Goal: Task Accomplishment & Management: Complete application form

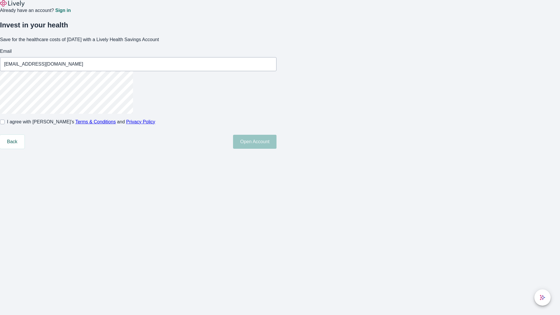
click at [5, 124] on input "I agree with Lively’s Terms & Conditions and Privacy Policy" at bounding box center [2, 122] width 5 height 5
checkbox input "true"
click at [277, 149] on button "Open Account" at bounding box center [254, 142] width 43 height 14
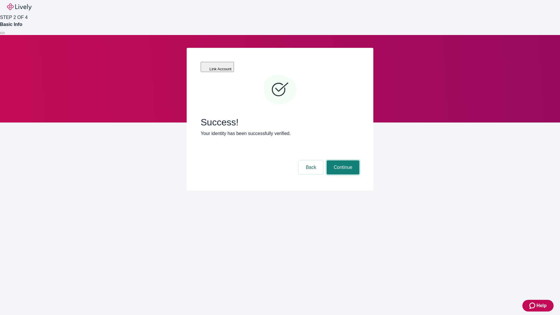
click at [342, 160] on button "Continue" at bounding box center [343, 167] width 33 height 14
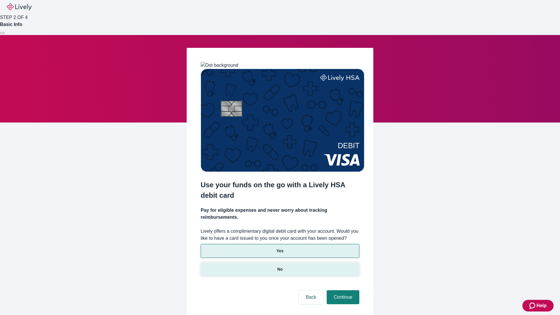
click at [280, 266] on p "No" at bounding box center [280, 269] width 6 height 6
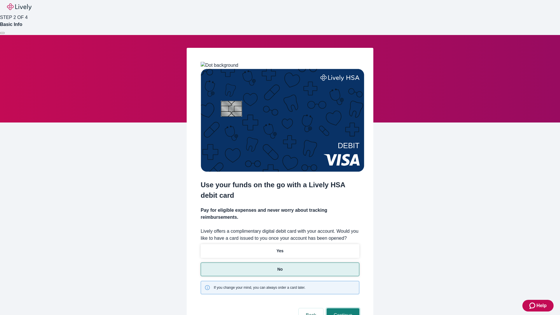
click at [342, 308] on button "Continue" at bounding box center [343, 315] width 33 height 14
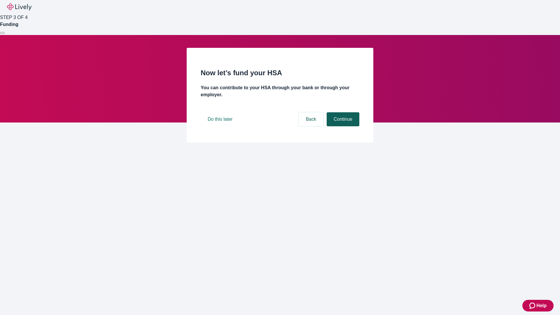
click at [342, 126] on button "Continue" at bounding box center [343, 119] width 33 height 14
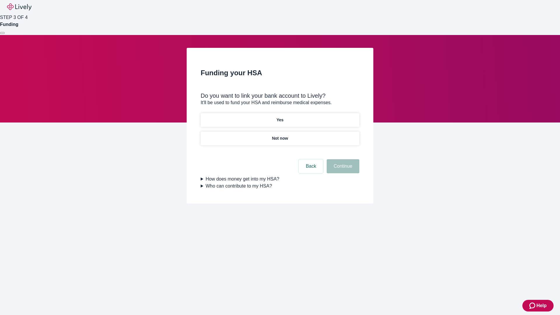
click at [280, 117] on p "Yes" at bounding box center [280, 120] width 7 height 6
click at [342, 159] on button "Continue" at bounding box center [343, 166] width 33 height 14
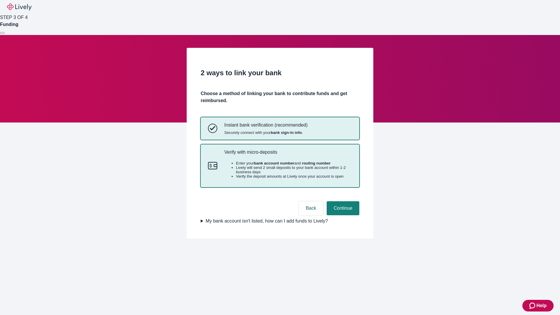
click at [288, 155] on p "Verify with micro-deposits" at bounding box center [288, 152] width 128 height 6
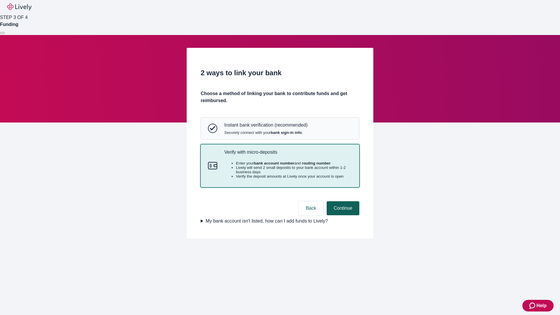
click at [342, 215] on button "Continue" at bounding box center [343, 208] width 33 height 14
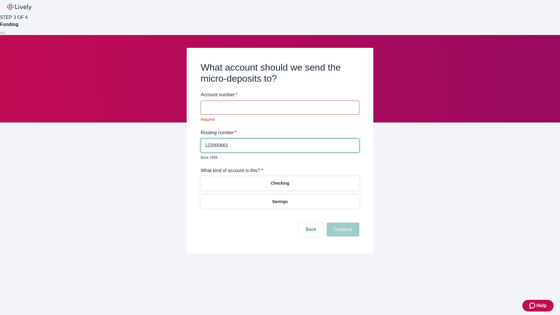
type input "122000661"
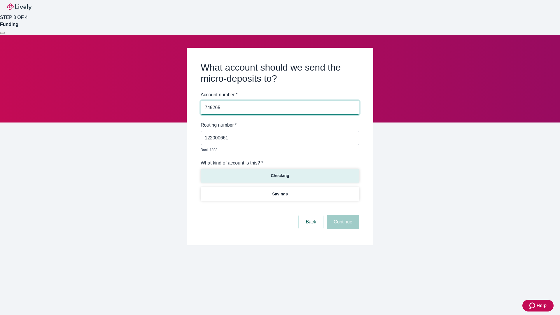
type input "749265"
click at [280, 173] on p "Checking" at bounding box center [280, 176] width 18 height 6
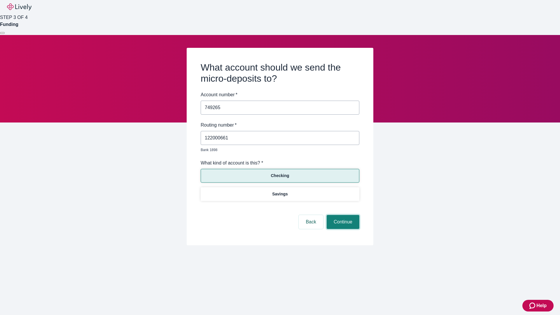
click at [342, 215] on button "Continue" at bounding box center [343, 222] width 33 height 14
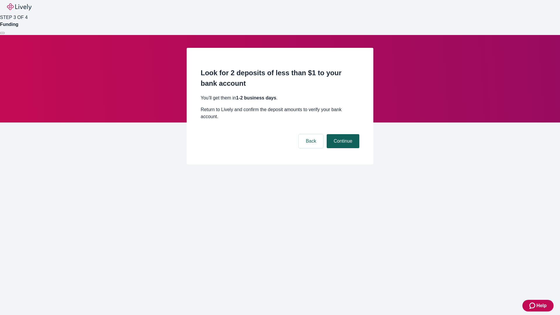
click at [342, 134] on button "Continue" at bounding box center [343, 141] width 33 height 14
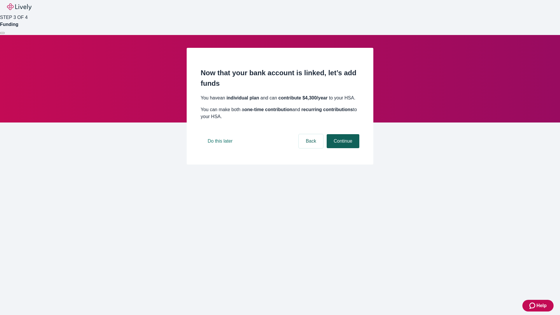
click at [342, 148] on button "Continue" at bounding box center [343, 141] width 33 height 14
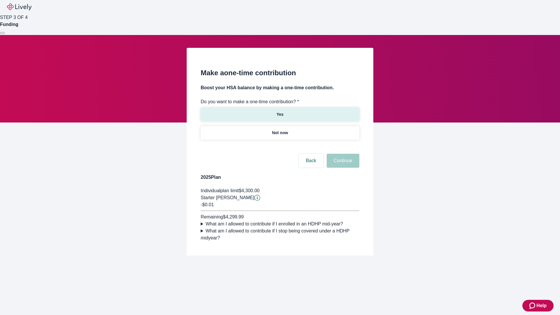
click at [280, 111] on p "Yes" at bounding box center [280, 114] width 7 height 6
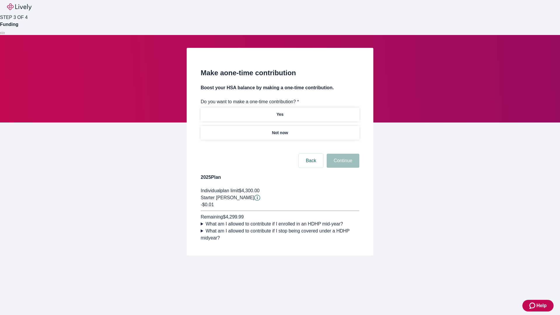
click at [342, 168] on button "Continue" at bounding box center [343, 161] width 33 height 14
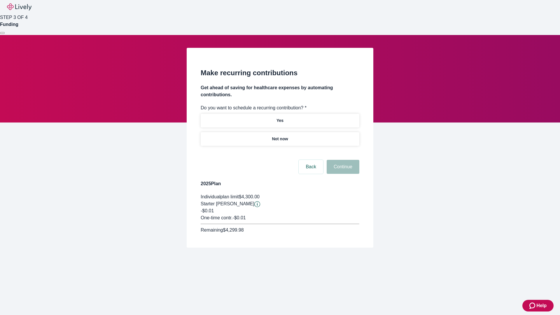
click at [280, 136] on p "Not now" at bounding box center [280, 139] width 16 height 6
click at [342, 160] on button "Continue" at bounding box center [343, 167] width 33 height 14
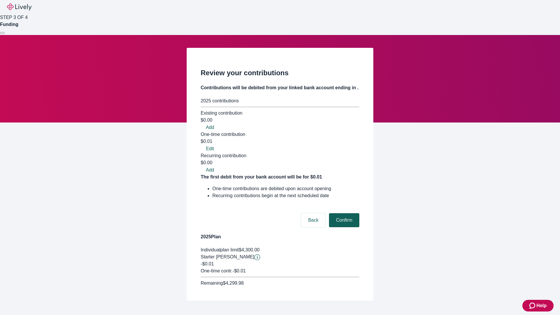
click at [343, 213] on button "Confirm" at bounding box center [344, 220] width 30 height 14
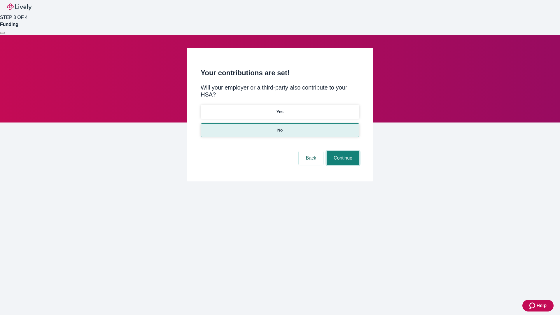
click at [342, 151] on button "Continue" at bounding box center [343, 158] width 33 height 14
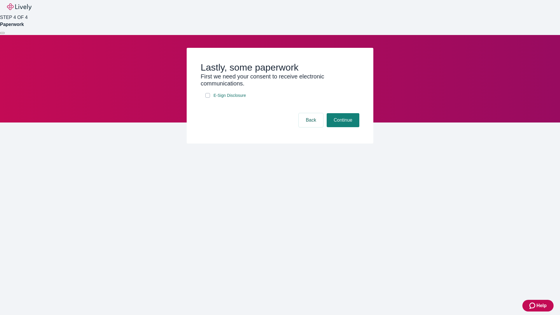
click at [208, 98] on input "E-Sign Disclosure" at bounding box center [207, 95] width 5 height 5
checkbox input "true"
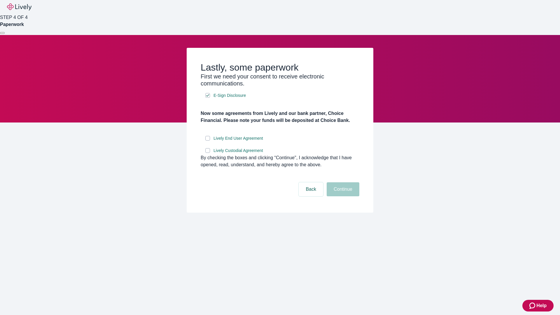
click at [208, 141] on input "Lively End User Agreement" at bounding box center [207, 138] width 5 height 5
checkbox input "true"
click at [208, 153] on input "Lively Custodial Agreement" at bounding box center [207, 150] width 5 height 5
checkbox input "true"
click at [342, 196] on button "Continue" at bounding box center [343, 189] width 33 height 14
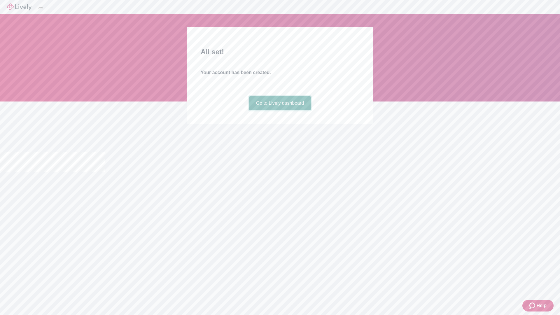
click at [280, 110] on link "Go to Lively dashboard" at bounding box center [280, 103] width 62 height 14
